Goal: Information Seeking & Learning: Learn about a topic

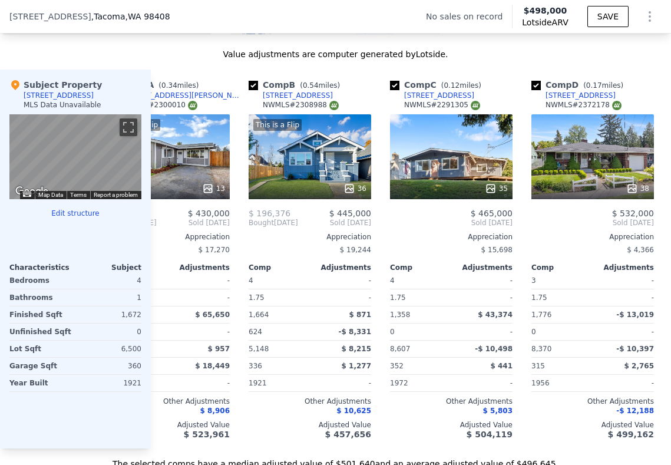
scroll to position [0, 63]
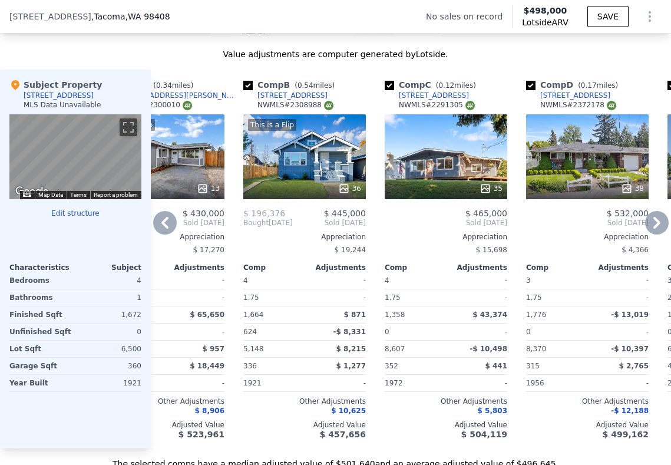
click at [577, 164] on div "38" at bounding box center [587, 156] width 123 height 85
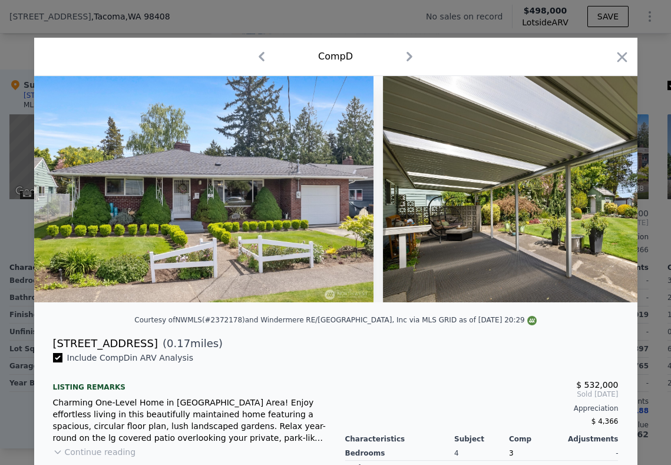
click at [342, 239] on img at bounding box center [204, 189] width 340 height 226
click at [265, 211] on img at bounding box center [204, 189] width 340 height 226
click at [421, 205] on img at bounding box center [552, 189] width 339 height 226
click at [625, 57] on icon "button" at bounding box center [622, 57] width 17 height 17
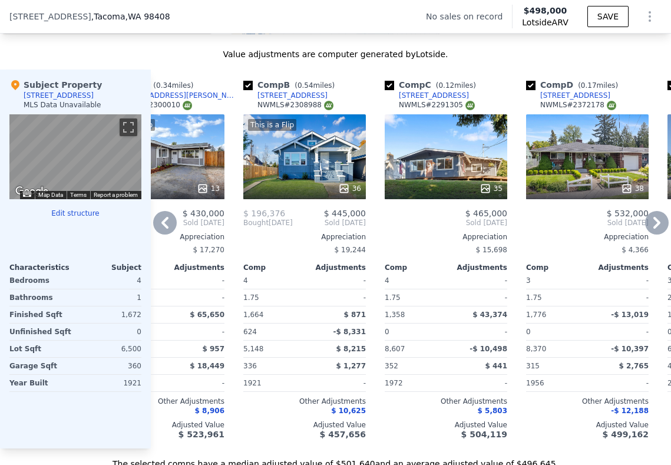
click at [629, 187] on icon at bounding box center [627, 189] width 12 height 12
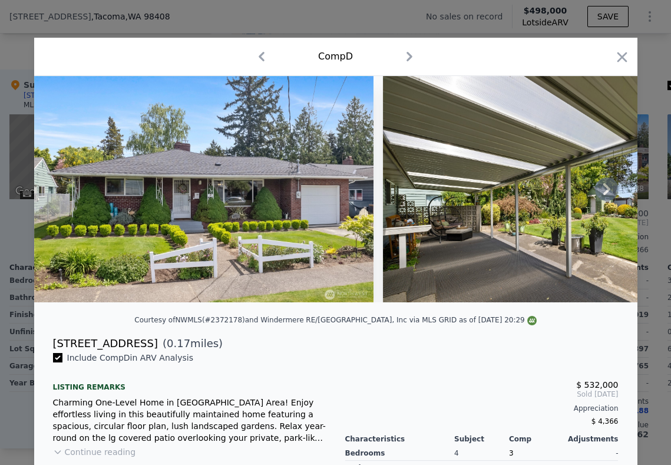
click at [605, 189] on icon at bounding box center [607, 189] width 24 height 24
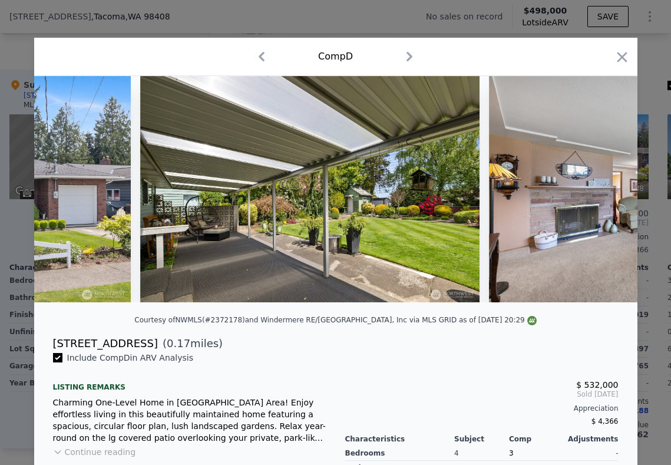
scroll to position [0, 283]
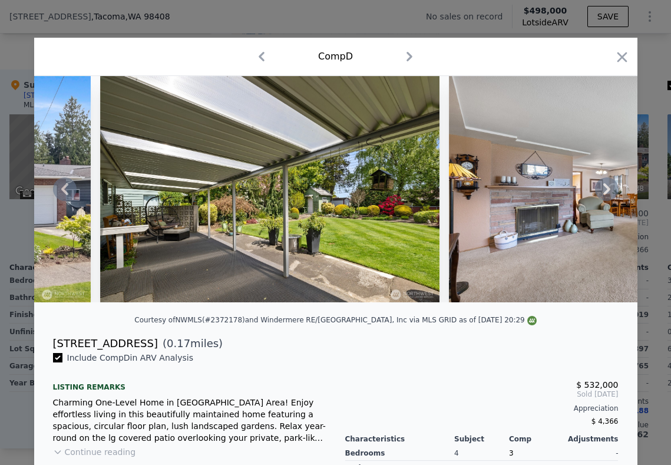
click at [605, 189] on icon at bounding box center [607, 189] width 24 height 24
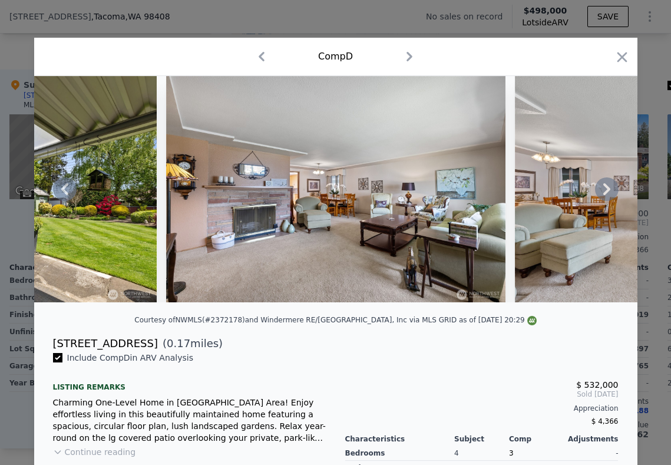
click at [605, 189] on icon at bounding box center [607, 189] width 24 height 24
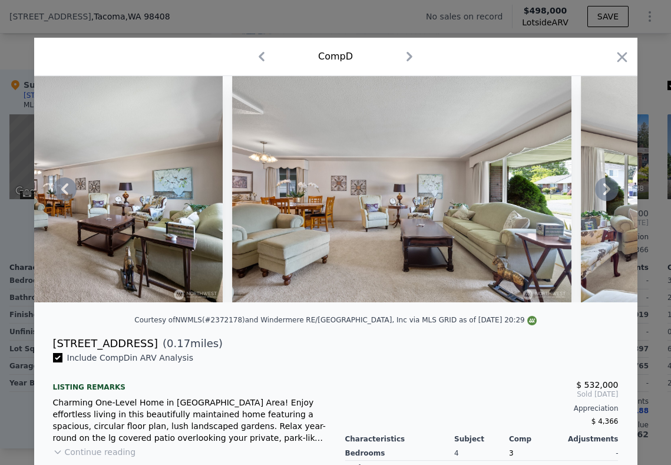
click at [605, 189] on icon at bounding box center [607, 189] width 24 height 24
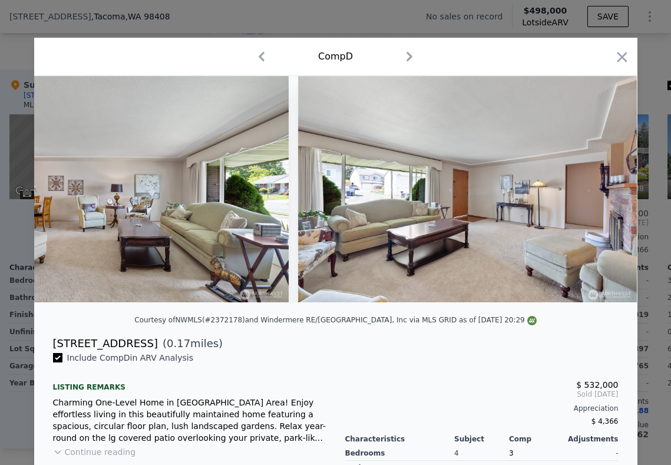
click at [605, 189] on img at bounding box center [467, 189] width 339 height 226
click at [605, 189] on icon at bounding box center [607, 189] width 24 height 24
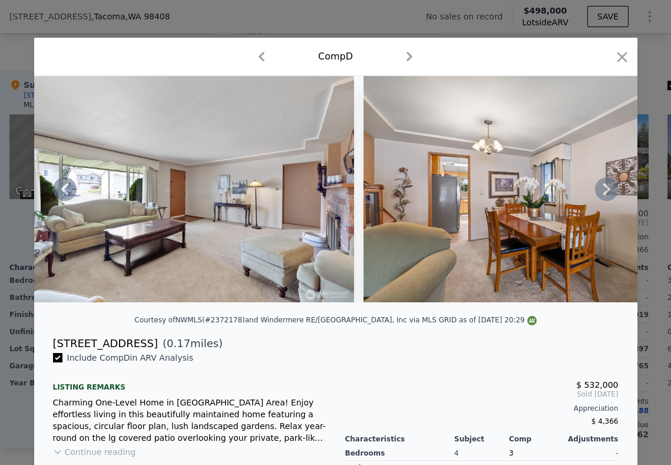
click at [605, 189] on div at bounding box center [335, 189] width 603 height 226
click at [605, 189] on icon at bounding box center [607, 189] width 24 height 24
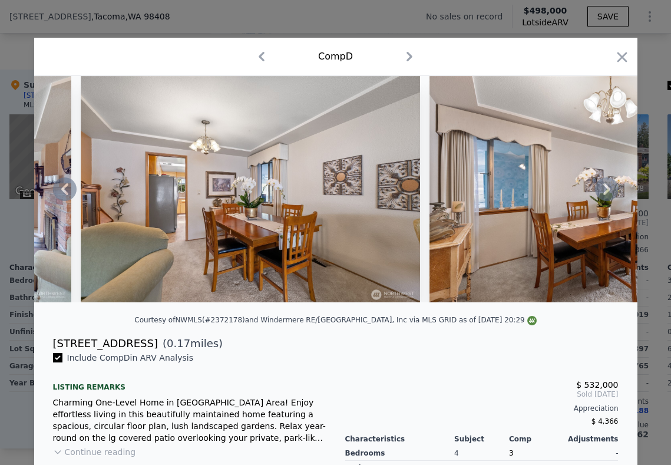
click at [606, 184] on icon at bounding box center [607, 189] width 24 height 24
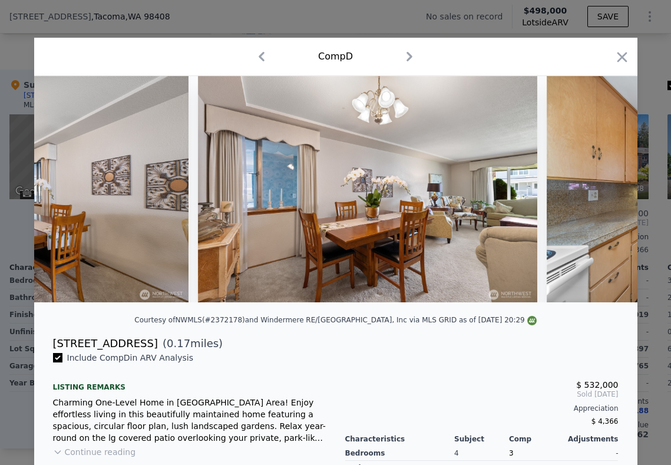
scroll to position [0, 1980]
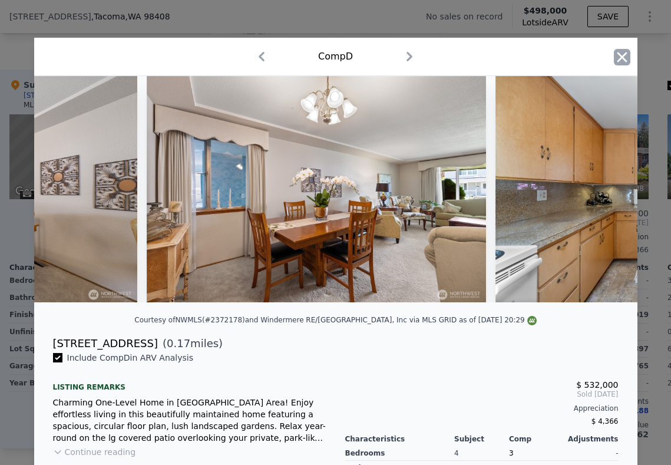
click at [619, 52] on icon "button" at bounding box center [622, 57] width 17 height 17
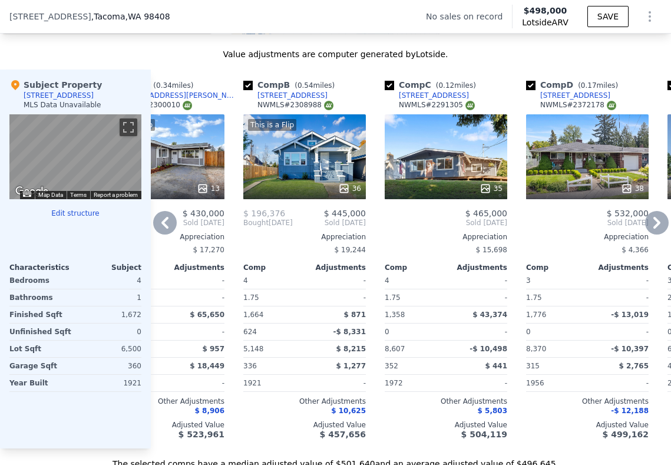
click at [309, 164] on div "This is a Flip 36" at bounding box center [304, 156] width 123 height 85
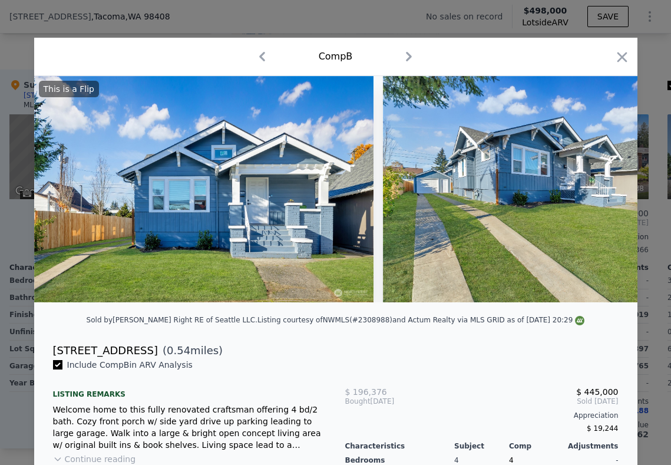
click at [614, 209] on img at bounding box center [552, 189] width 339 height 226
click at [600, 183] on img at bounding box center [552, 189] width 339 height 226
click at [624, 58] on icon "button" at bounding box center [622, 57] width 10 height 10
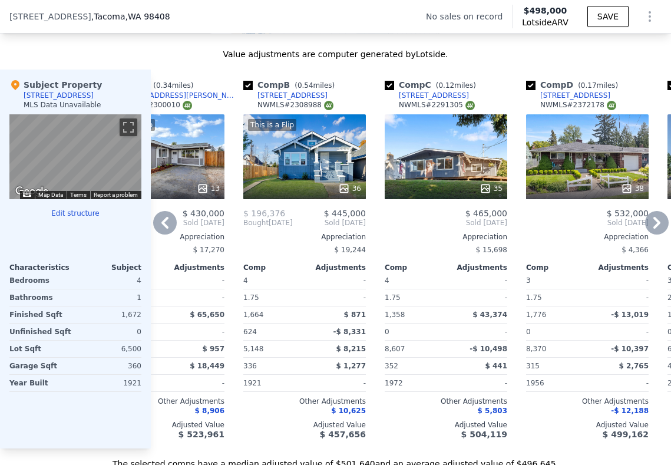
click at [652, 220] on icon at bounding box center [657, 223] width 24 height 24
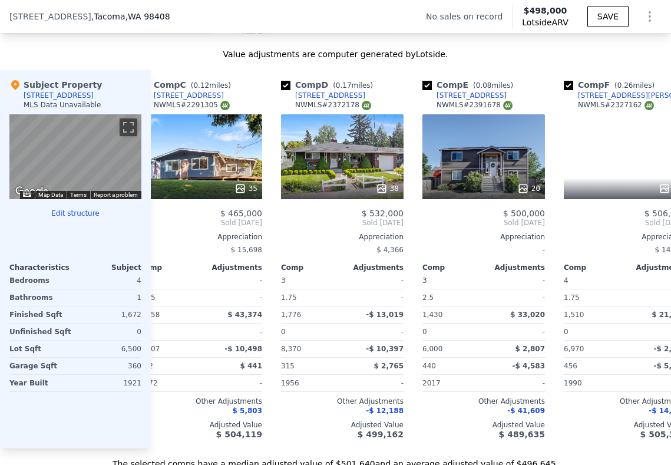
scroll to position [0, 346]
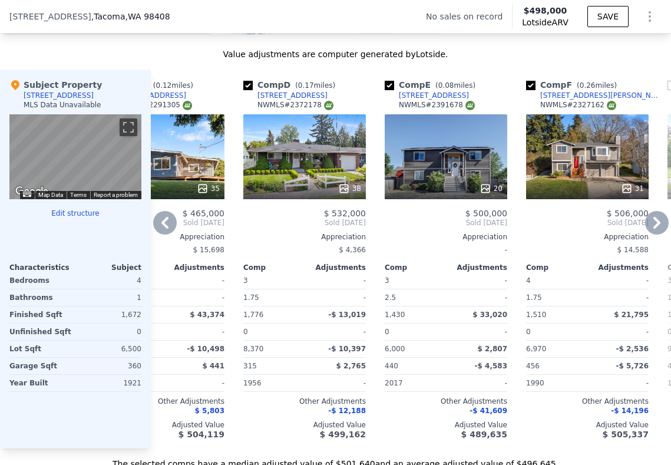
click at [652, 220] on icon at bounding box center [657, 223] width 24 height 24
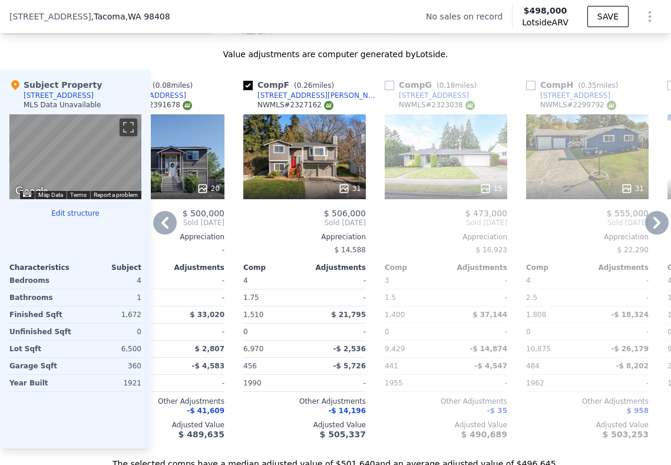
click at [652, 220] on icon at bounding box center [657, 223] width 24 height 24
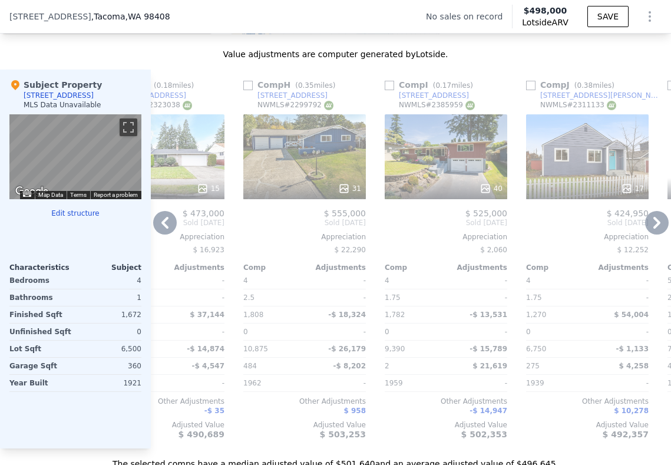
click at [652, 220] on icon at bounding box center [657, 223] width 24 height 24
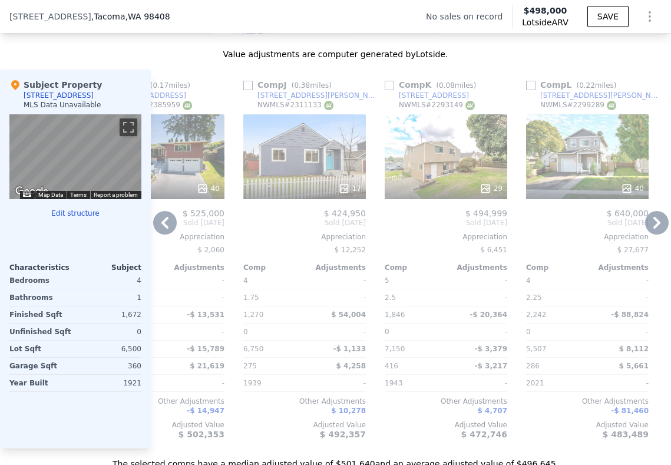
click at [652, 220] on icon at bounding box center [657, 223] width 24 height 24
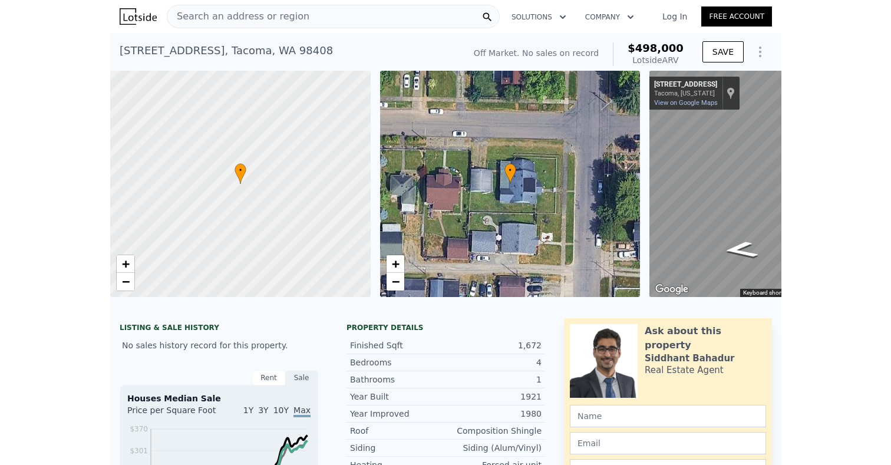
scroll to position [0, 0]
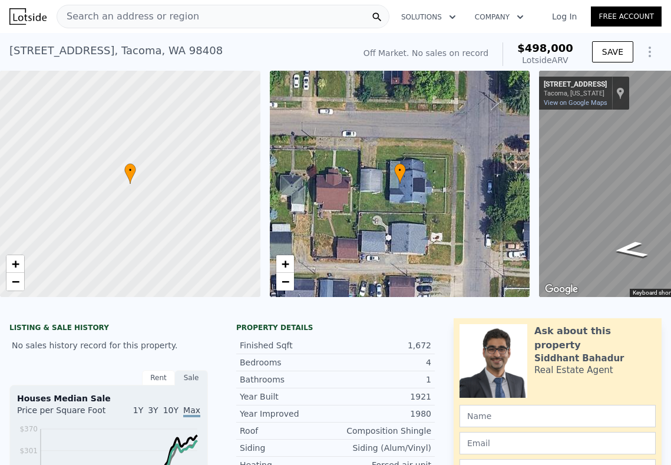
click at [410, 215] on div "• + −" at bounding box center [400, 184] width 260 height 226
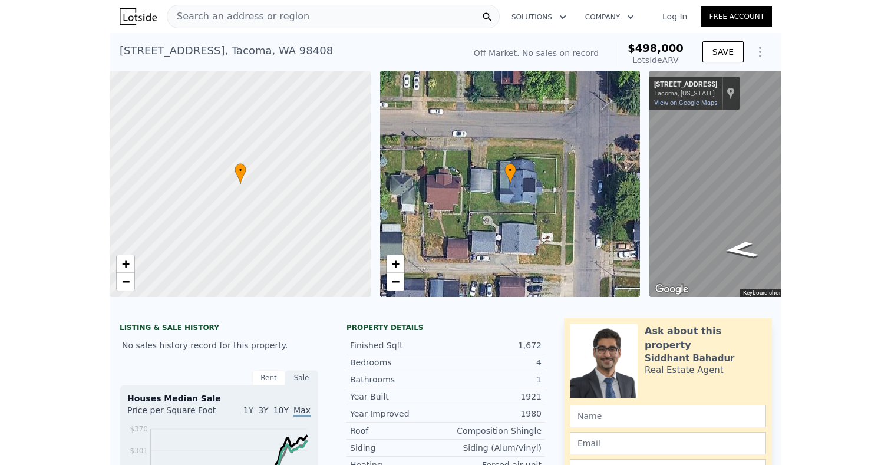
scroll to position [0, 1122]
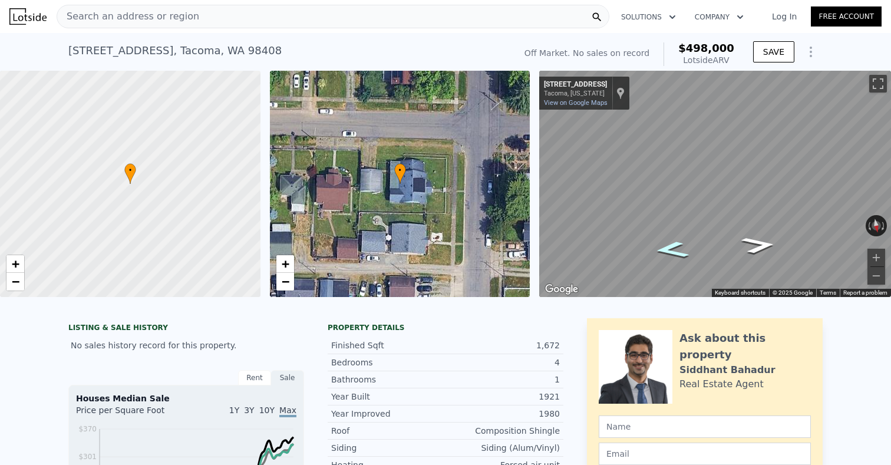
click at [668, 250] on icon "Go East, S 63rd St" at bounding box center [671, 250] width 64 height 25
click at [671, 250] on button "Zoom in" at bounding box center [877, 258] width 18 height 18
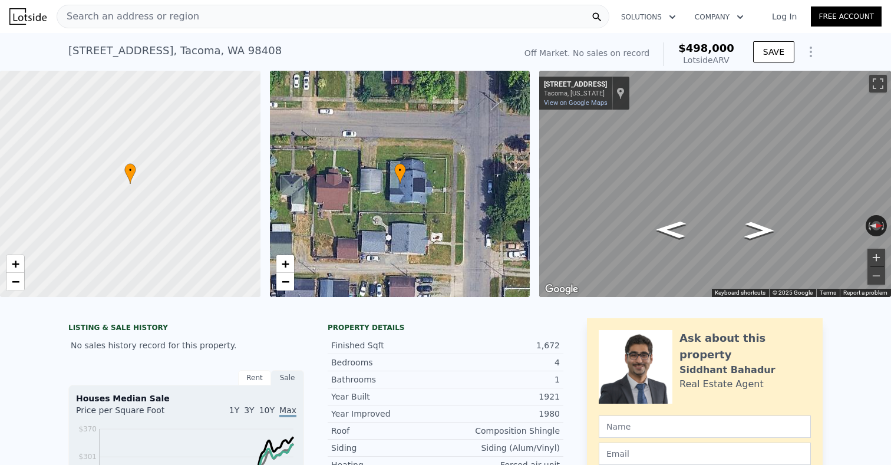
click at [671, 250] on button "Zoom in" at bounding box center [877, 258] width 18 height 18
